Goal: Information Seeking & Learning: Learn about a topic

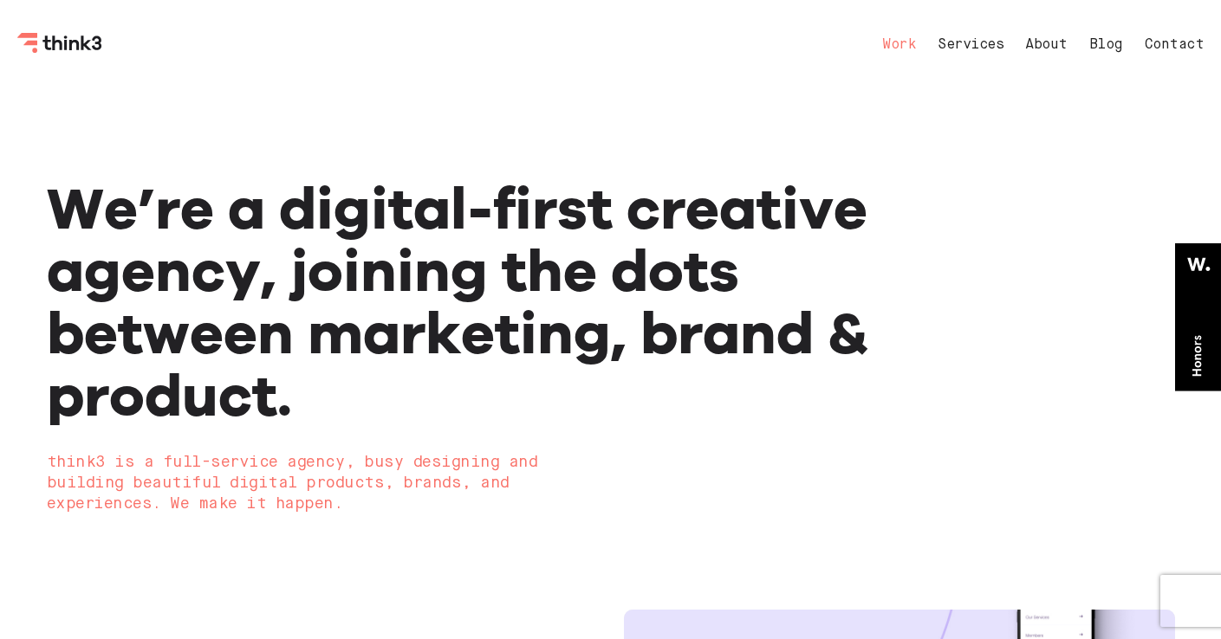
click at [908, 47] on link "Work" at bounding box center [899, 45] width 34 height 14
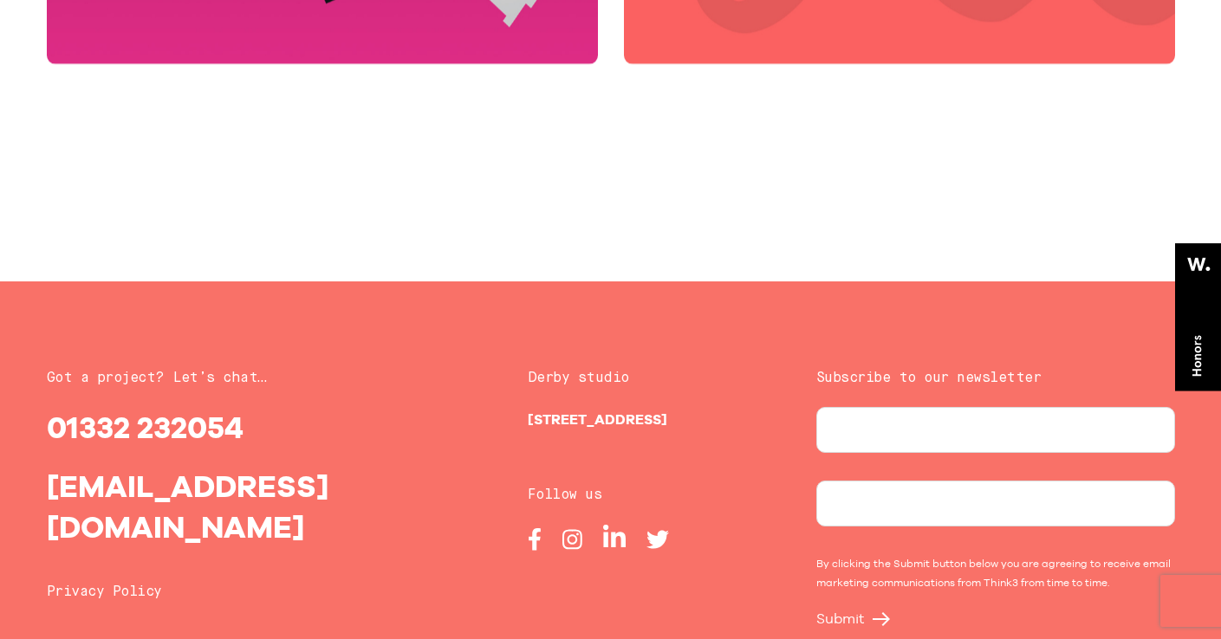
scroll to position [6802, 0]
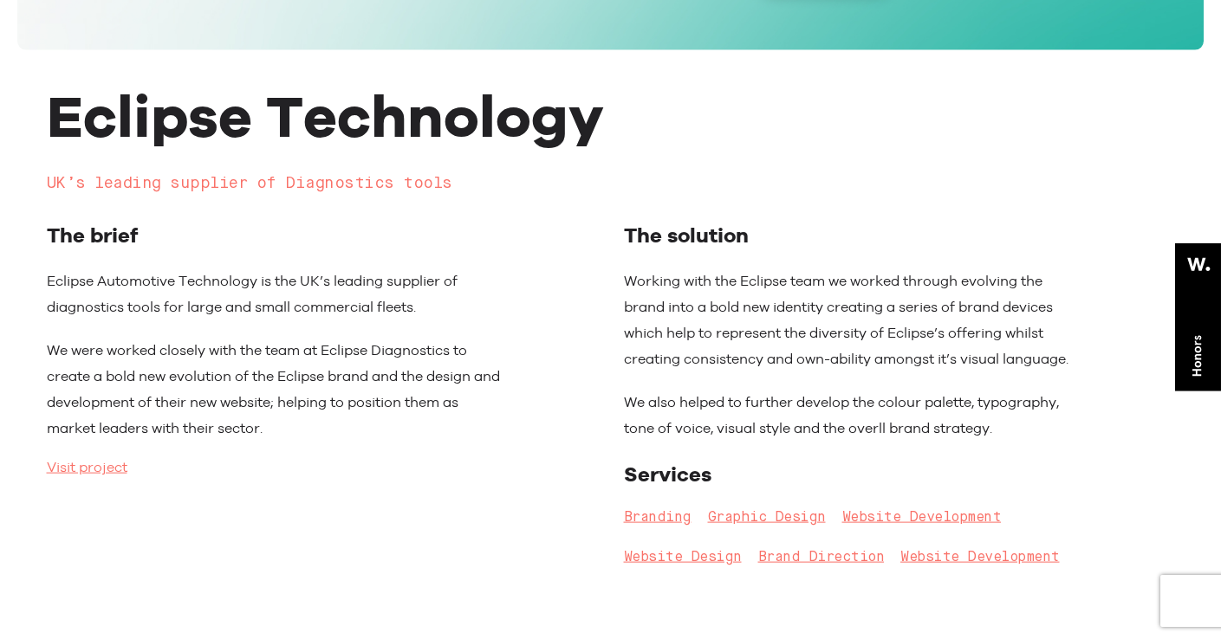
scroll to position [573, 0]
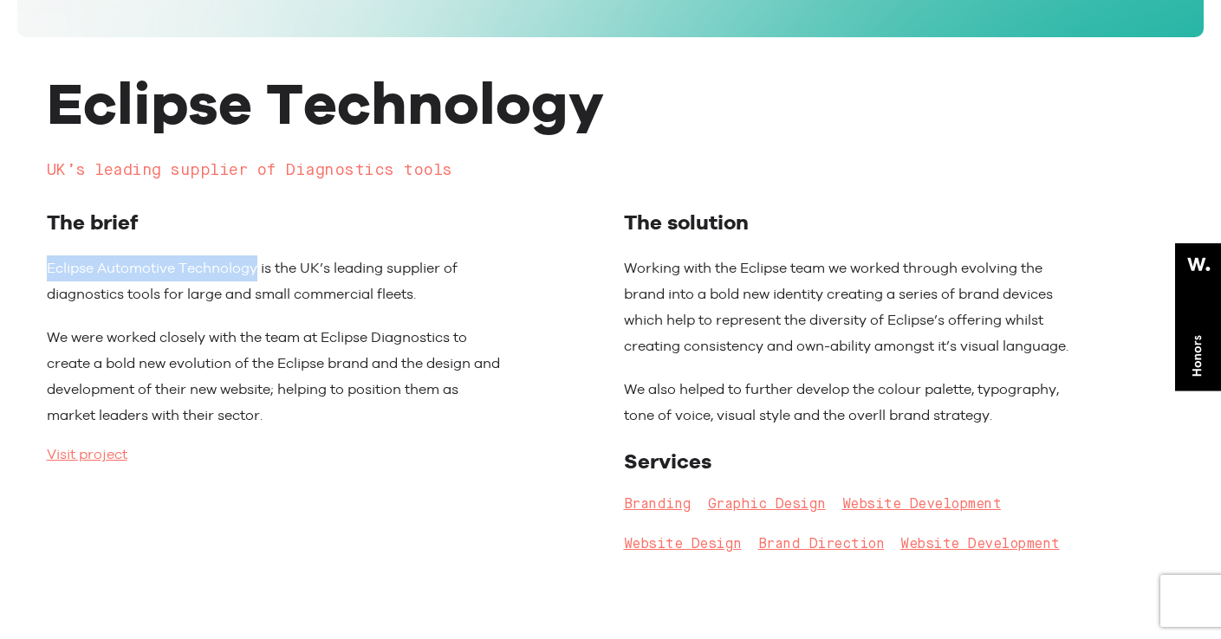
drag, startPoint x: 43, startPoint y: 271, endPoint x: 259, endPoint y: 272, distance: 215.8
click at [259, 272] on div "The brief Eclipse Automotive Technology is the UK’s leading supplier of diagnos…" at bounding box center [274, 390] width 481 height 367
copy p "Eclipse Automotive Technology"
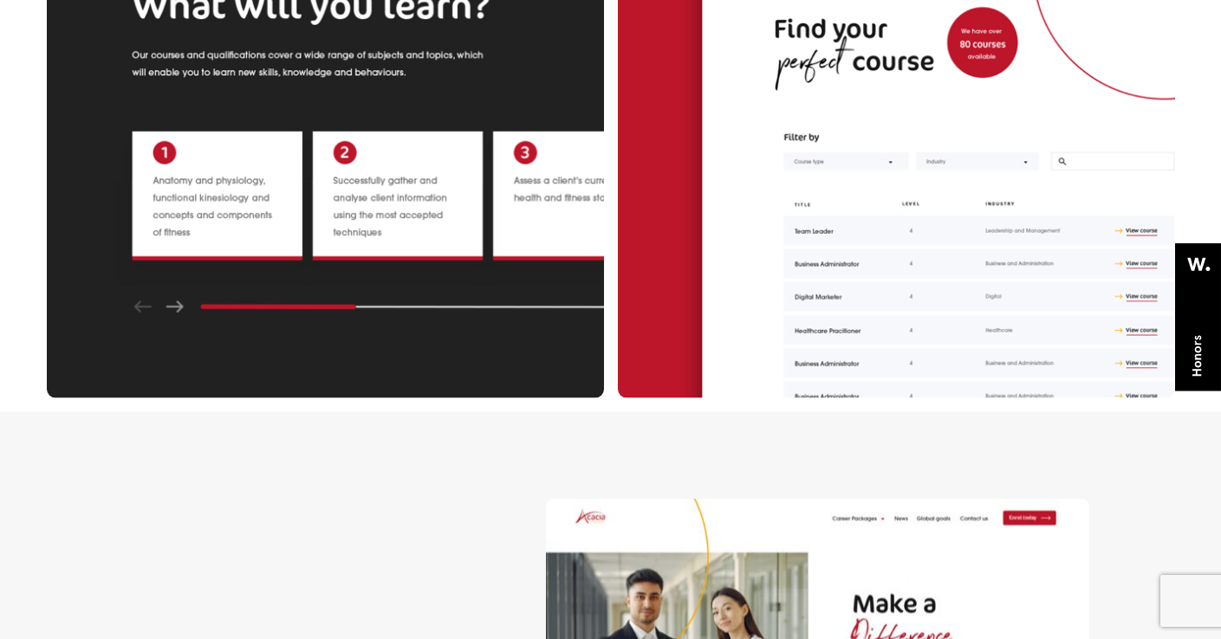
scroll to position [3071, 0]
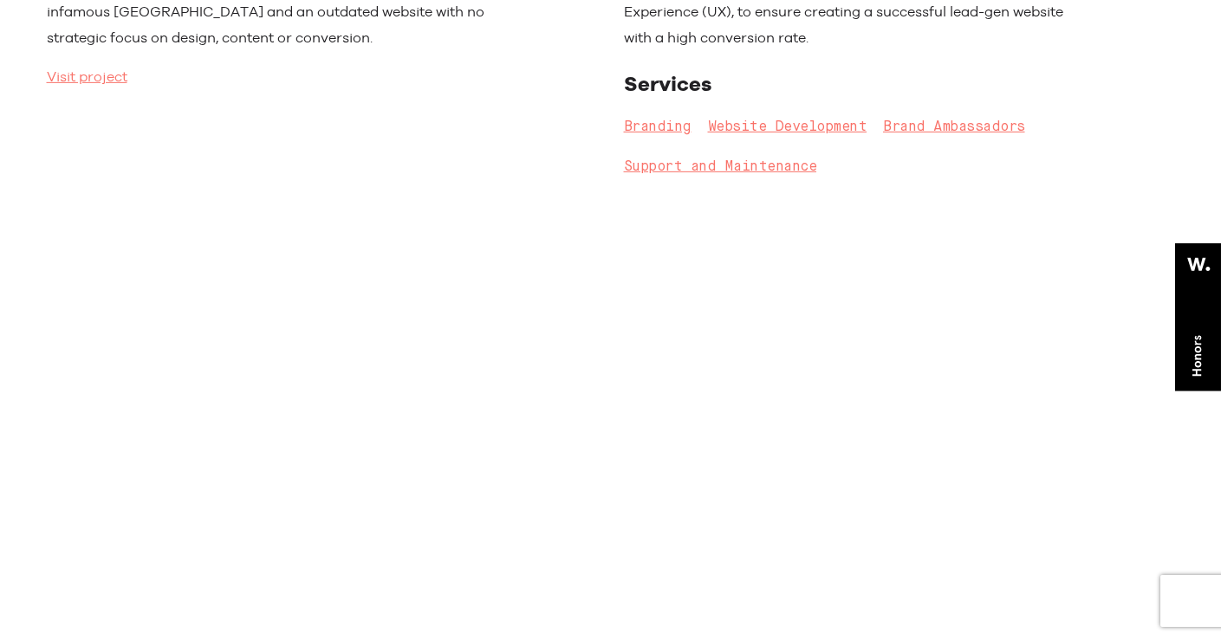
scroll to position [1061, 0]
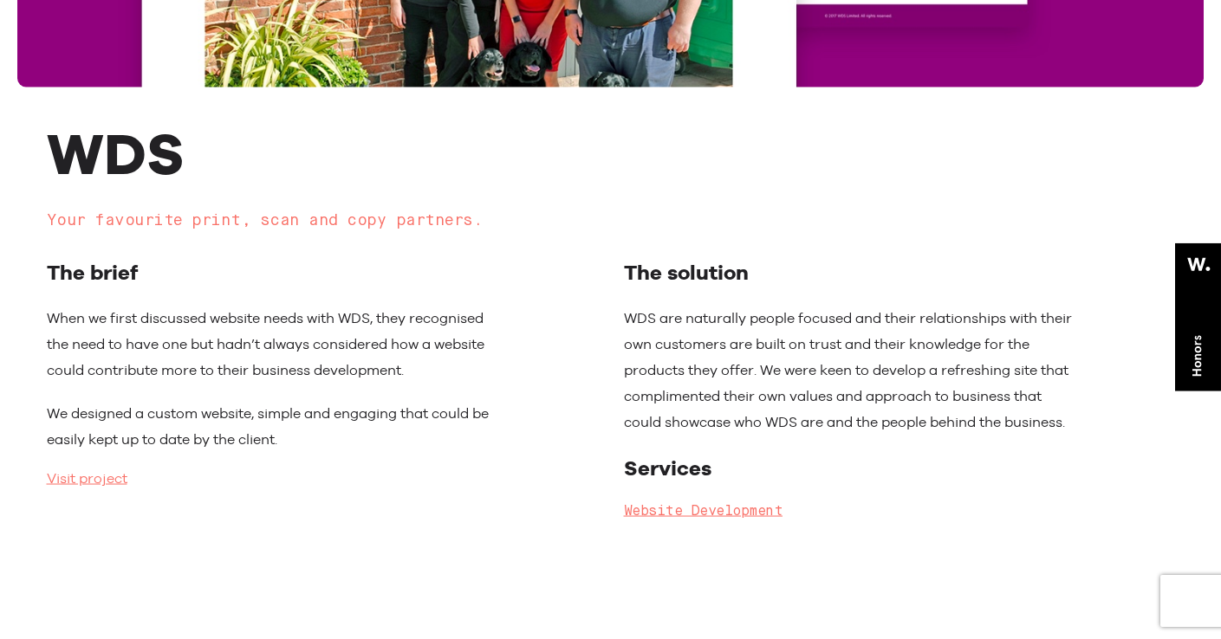
scroll to position [579, 0]
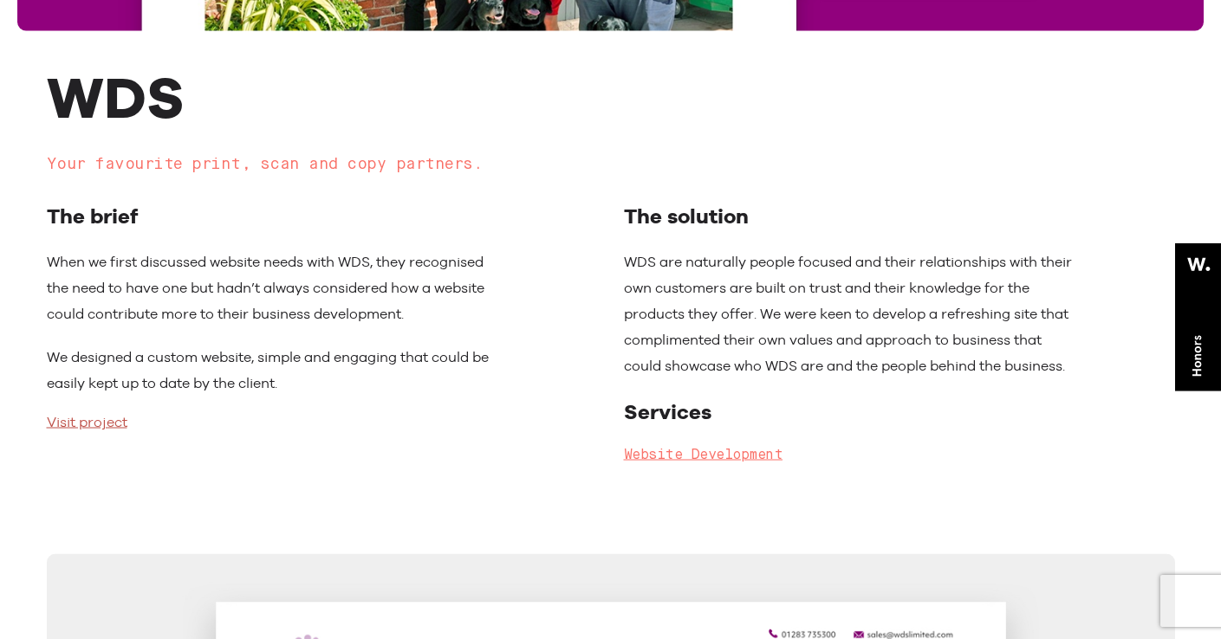
click at [103, 423] on link "Visit project" at bounding box center [87, 422] width 81 height 17
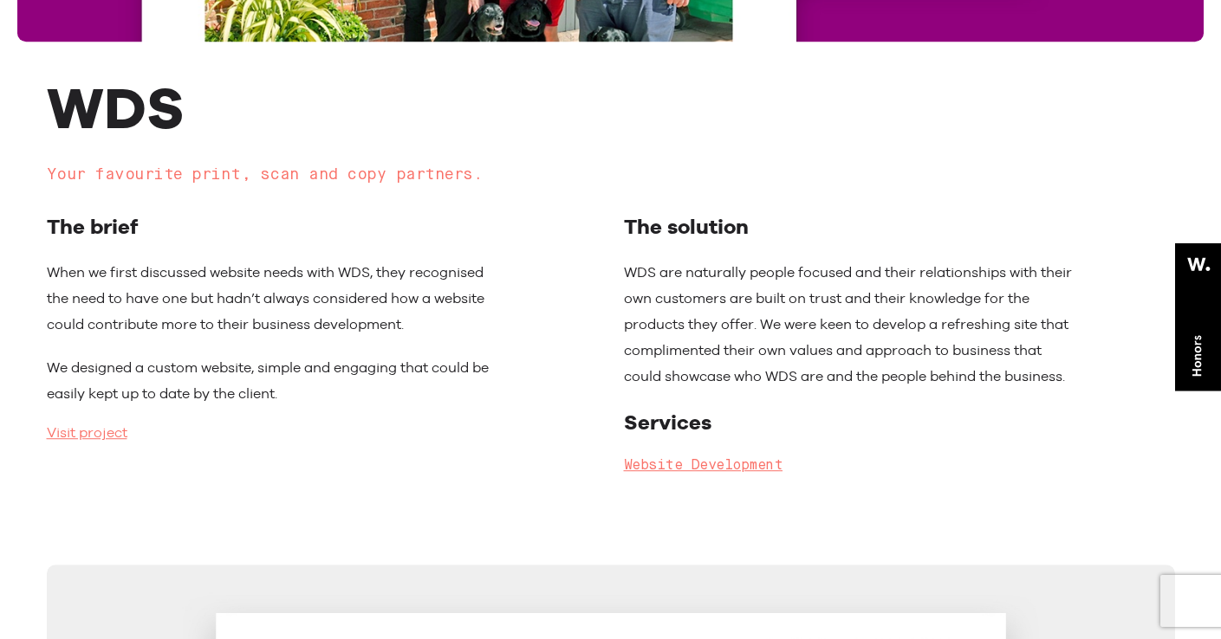
scroll to position [0, 0]
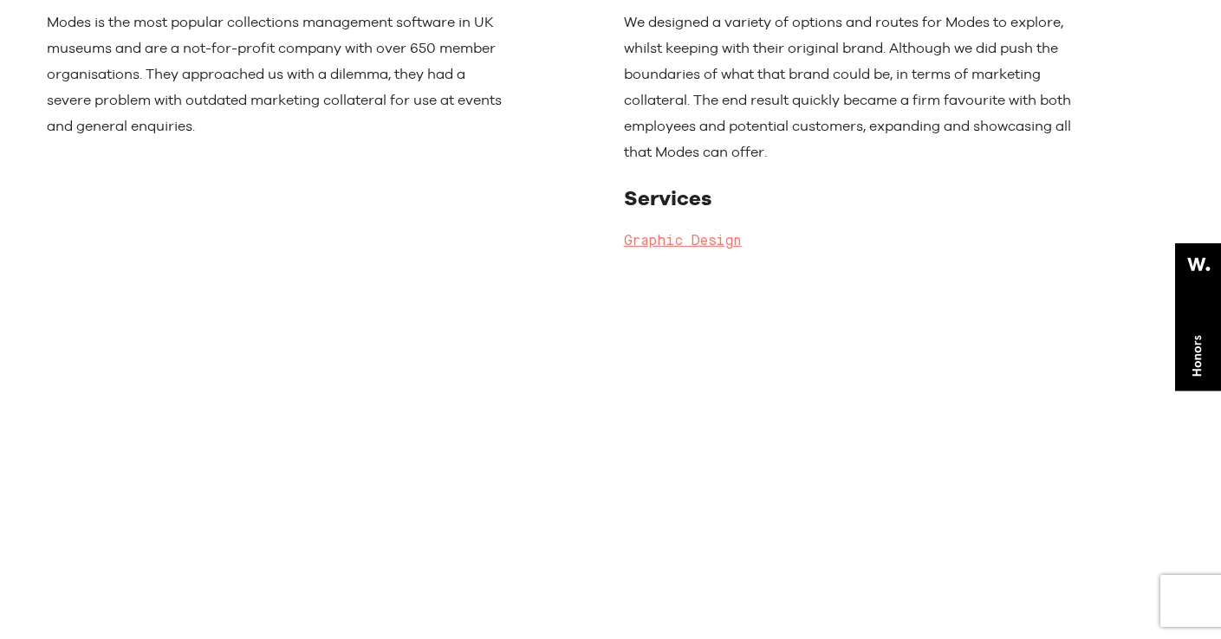
scroll to position [886, 0]
